Goal: Check status

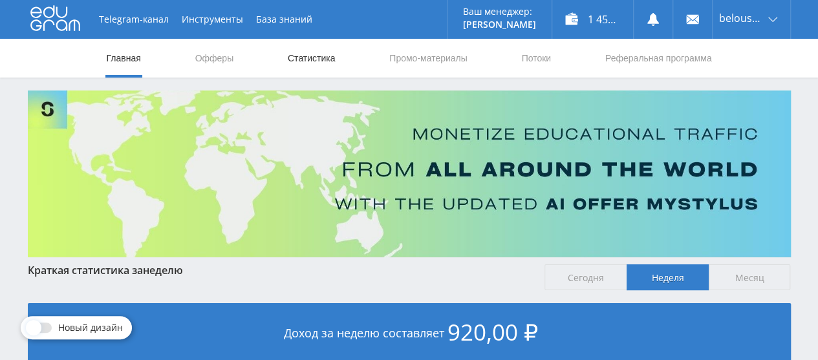
click at [308, 54] on link "Статистика" at bounding box center [312, 58] width 50 height 39
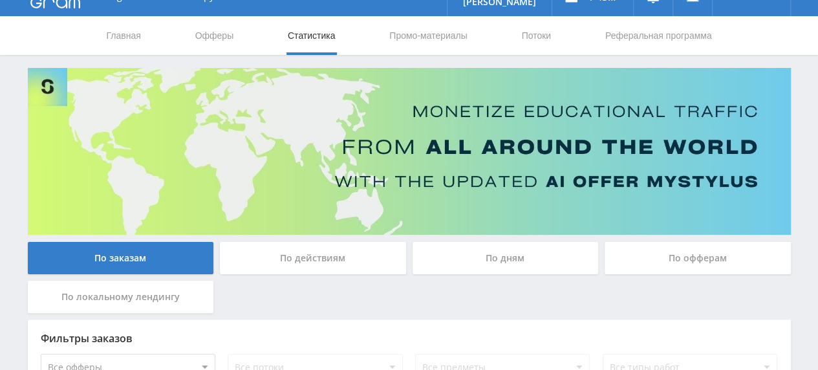
scroll to position [11, 0]
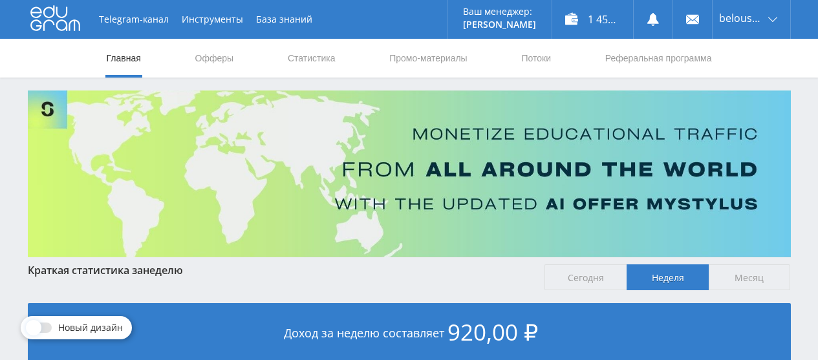
click at [309, 60] on link "Статистика" at bounding box center [312, 58] width 50 height 39
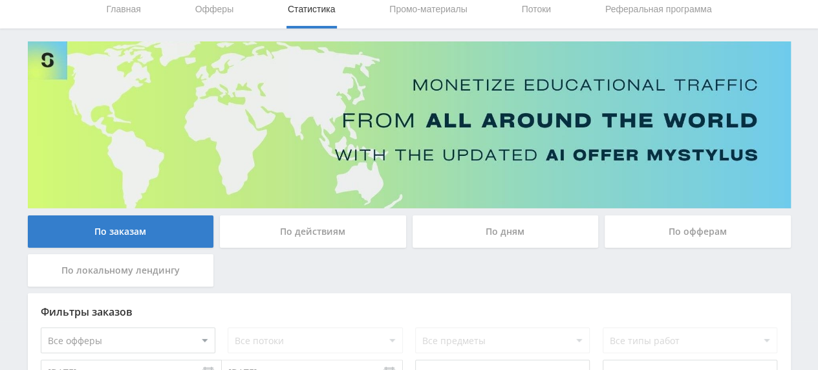
scroll to position [43, 0]
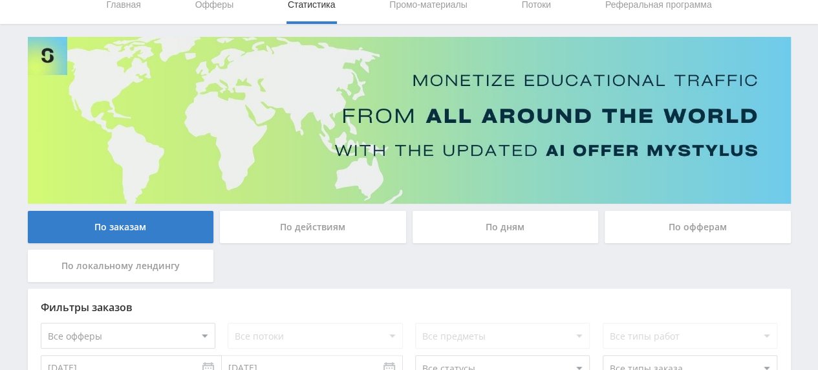
scroll to position [25, 0]
